Goal: Task Accomplishment & Management: Use online tool/utility

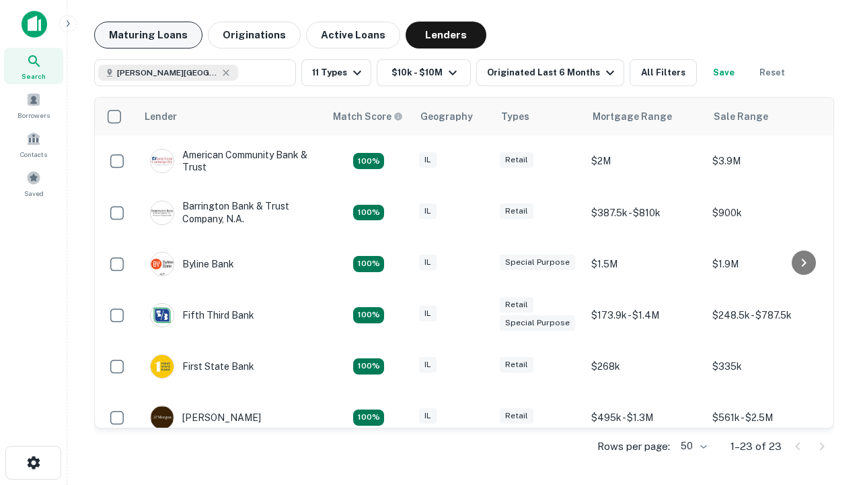
click at [148, 35] on button "Maturing Loans" at bounding box center [148, 35] width 108 height 27
